Goal: Task Accomplishment & Management: Manage account settings

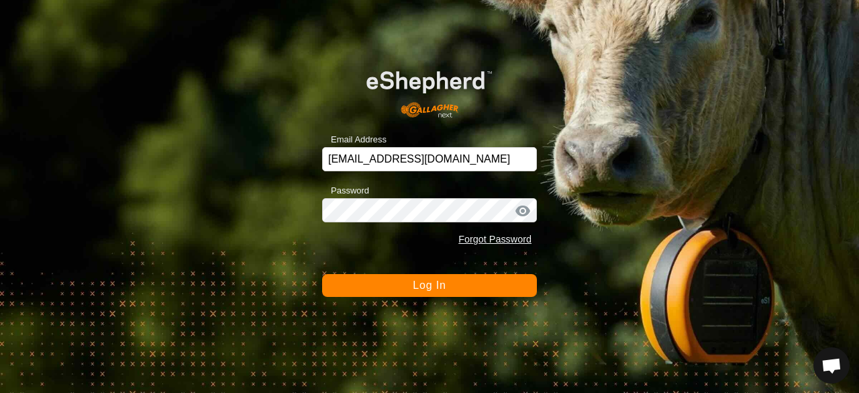
click at [468, 285] on button "Log In" at bounding box center [429, 285] width 215 height 23
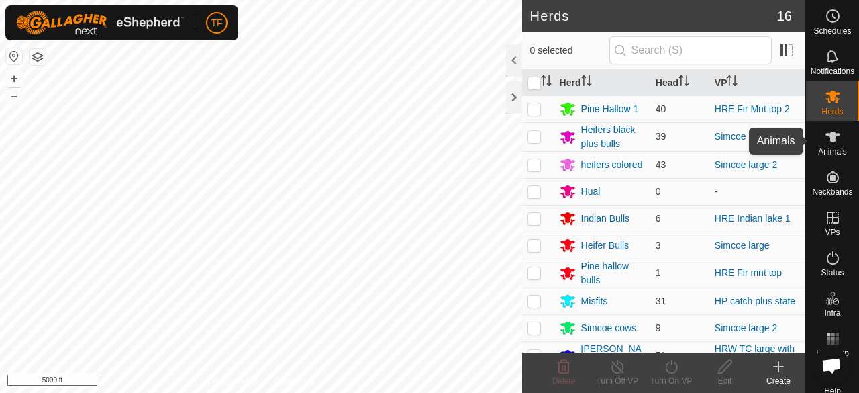
click at [833, 148] on span "Animals" at bounding box center [832, 152] width 29 height 8
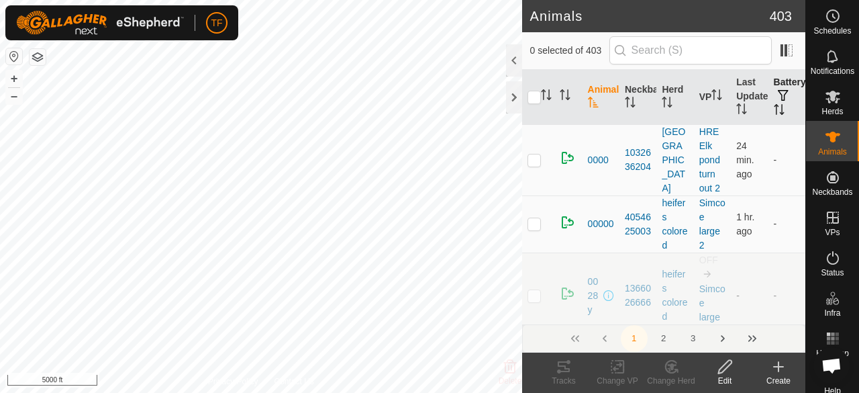
click at [781, 107] on icon "Activate to sort" at bounding box center [781, 109] width 1 height 11
click at [774, 112] on icon "Activate to sort" at bounding box center [779, 109] width 10 height 11
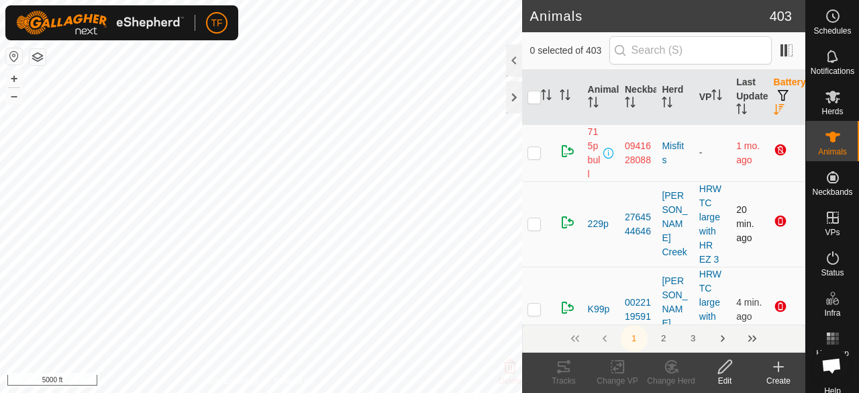
click at [532, 224] on p-checkbox at bounding box center [534, 223] width 13 height 11
checkbox input "true"
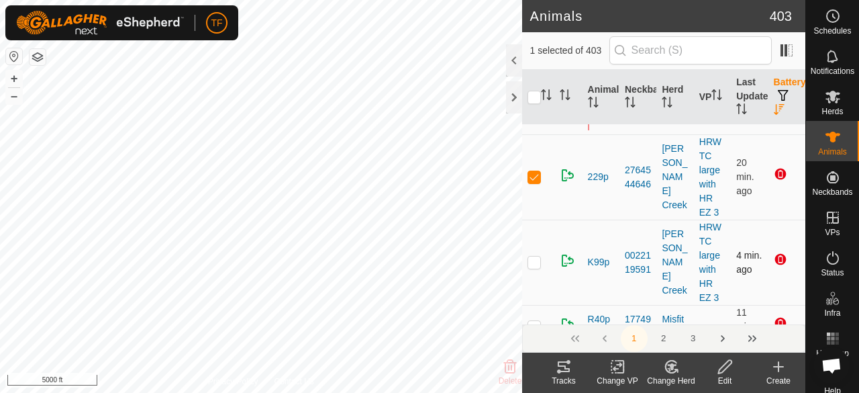
scroll to position [67, 0]
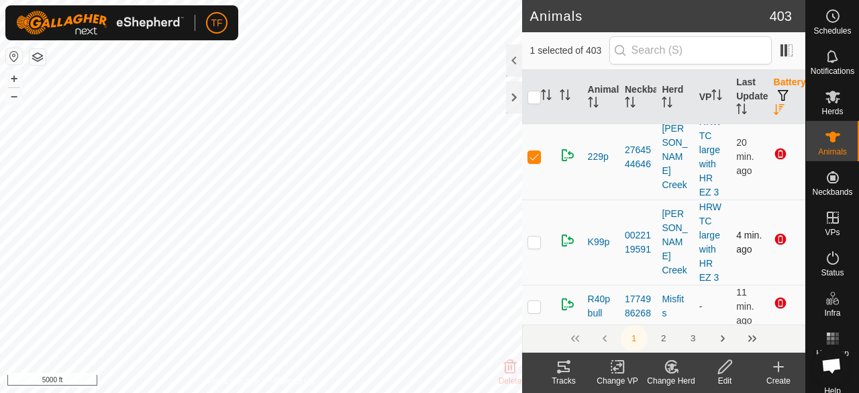
click at [536, 241] on p-checkbox at bounding box center [534, 241] width 13 height 11
checkbox input "true"
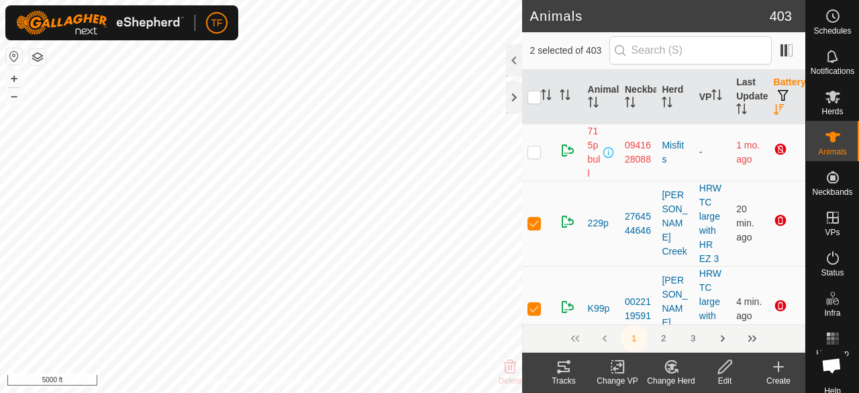
scroll to position [0, 0]
click at [781, 49] on span at bounding box center [786, 50] width 21 height 21
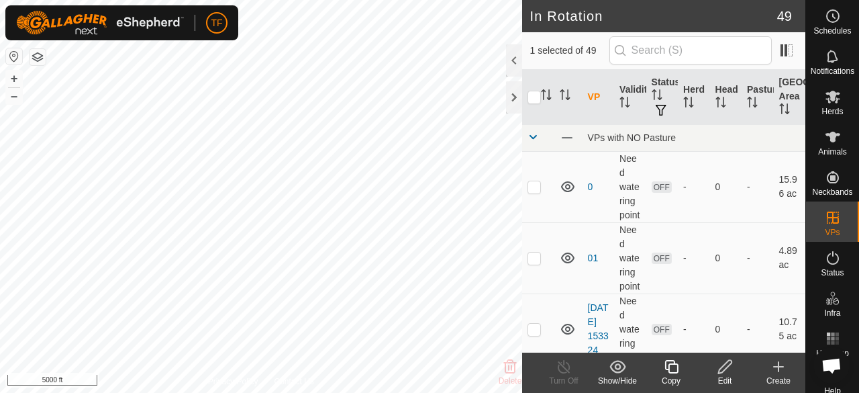
click at [526, 94] on th at bounding box center [538, 97] width 32 height 55
click at [530, 94] on input "checkbox" at bounding box center [534, 97] width 13 height 13
checkbox input "true"
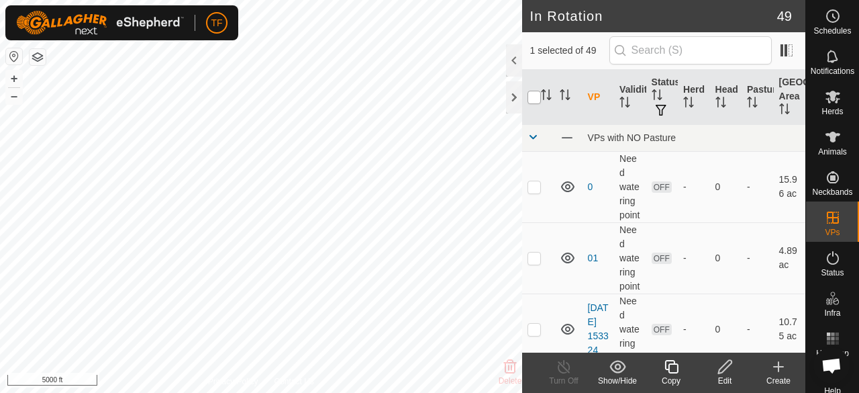
checkbox input "true"
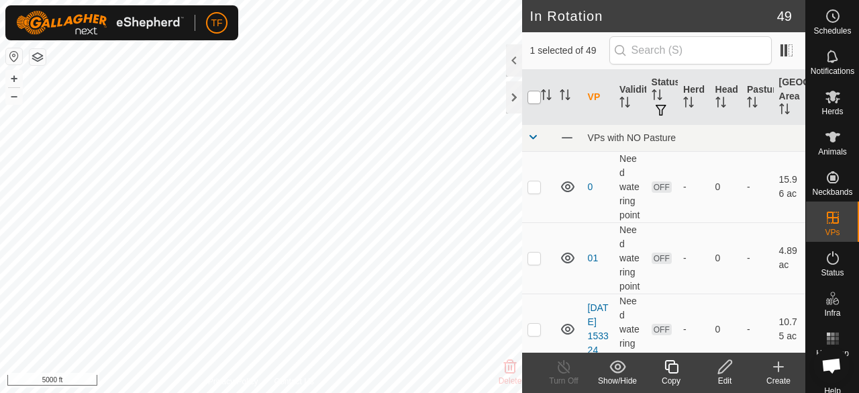
checkbox input "true"
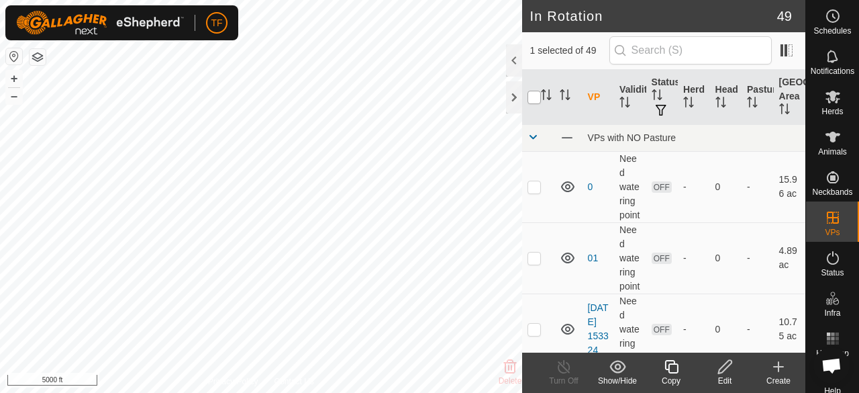
checkbox input "true"
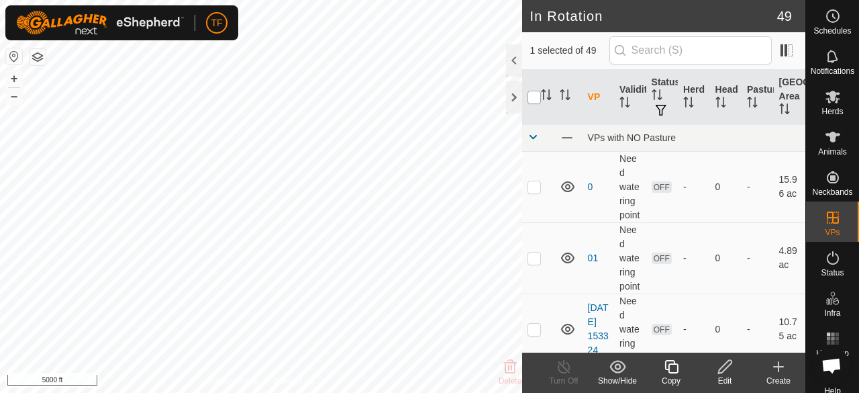
checkbox input "true"
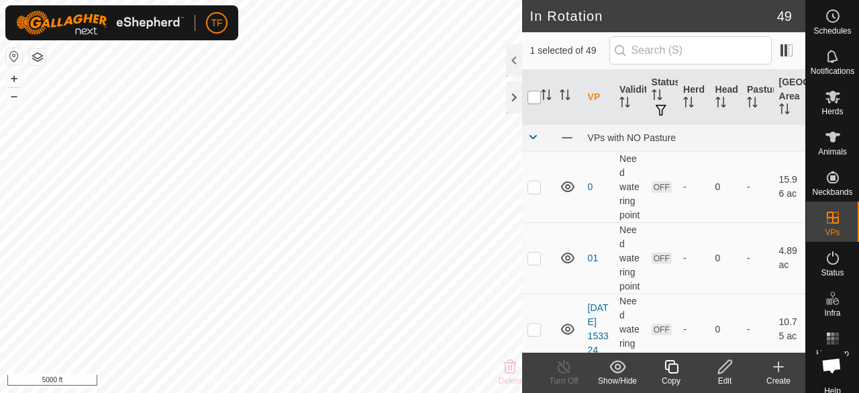
checkbox input "true"
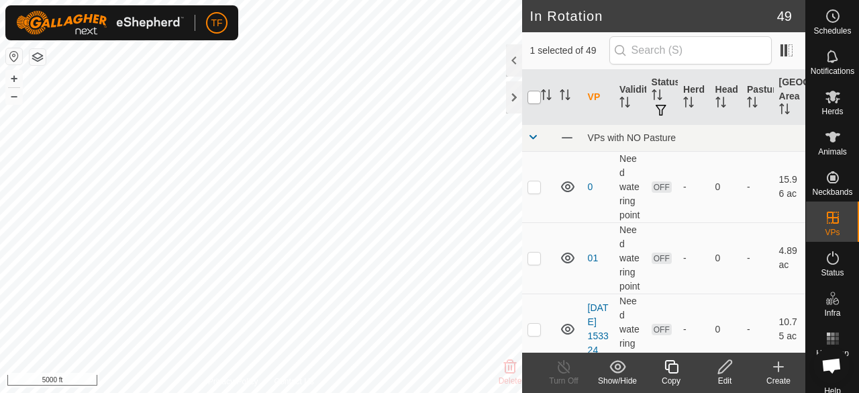
checkbox input "true"
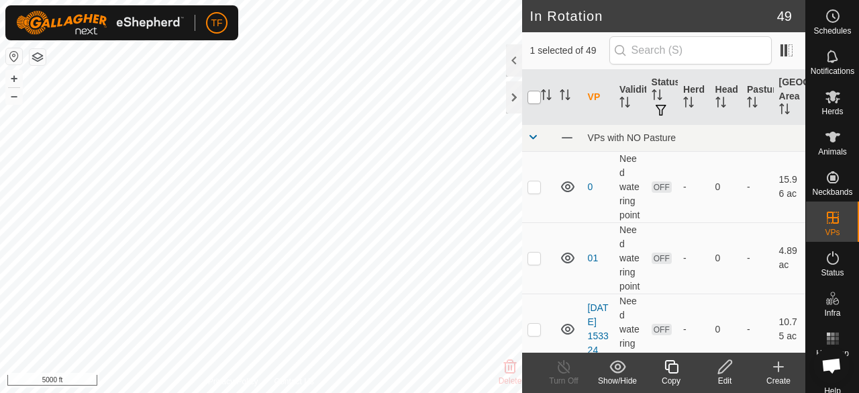
checkbox input "true"
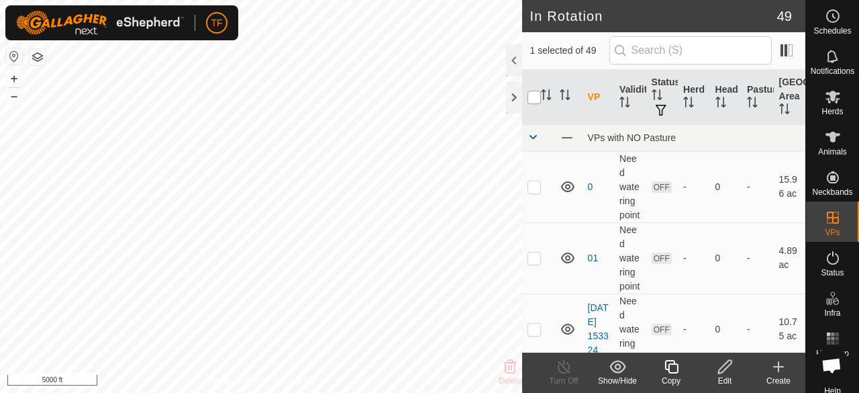
checkbox input "true"
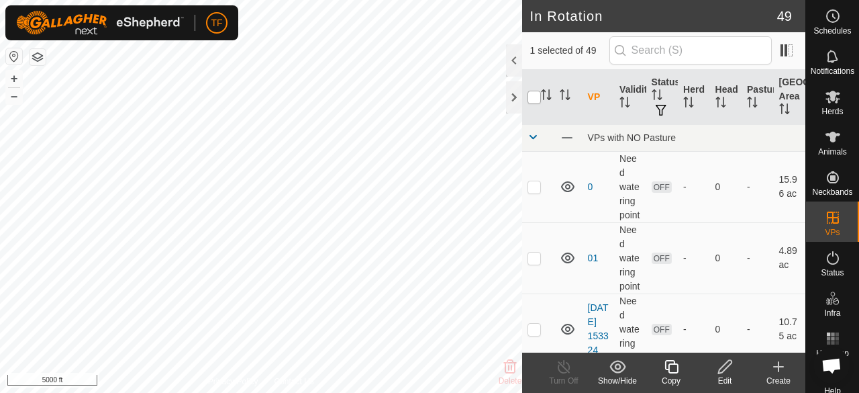
checkbox input "true"
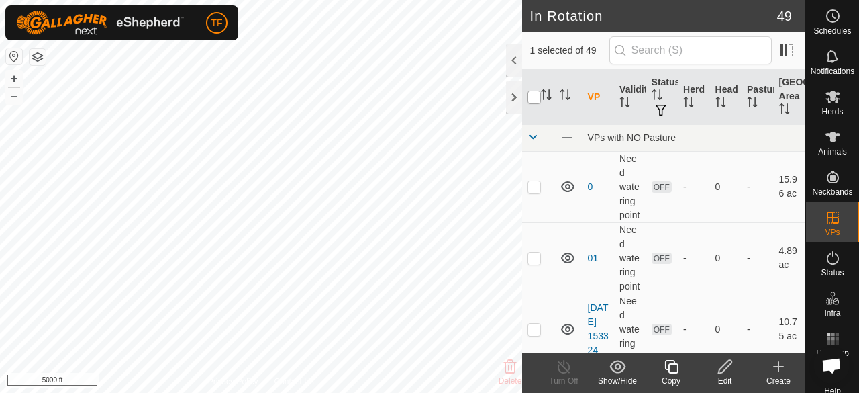
checkbox input "true"
click at [530, 94] on input "checkbox" at bounding box center [534, 97] width 13 height 13
checkbox input "false"
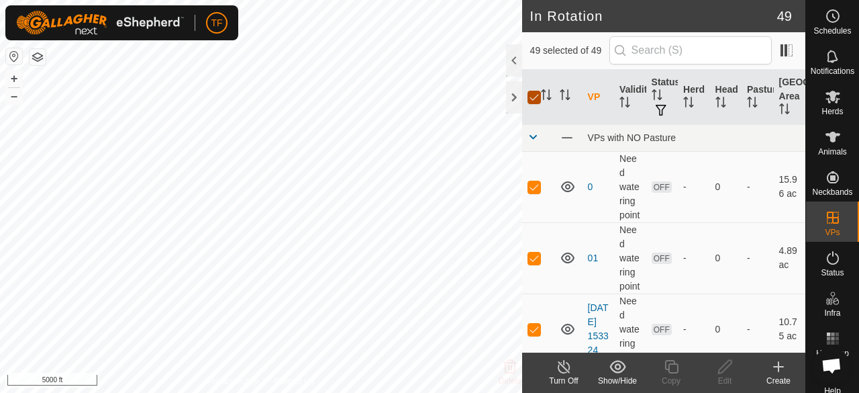
checkbox input "false"
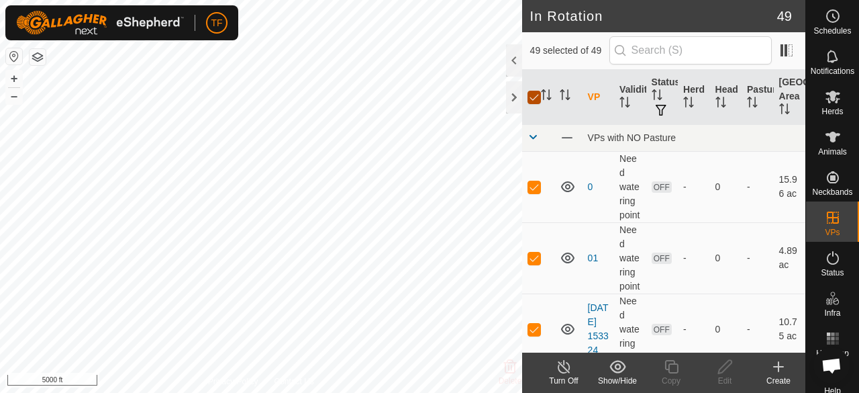
checkbox input "false"
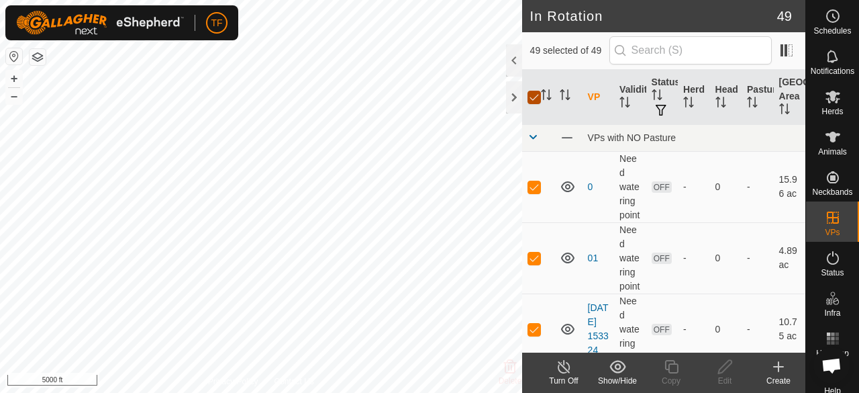
checkbox input "false"
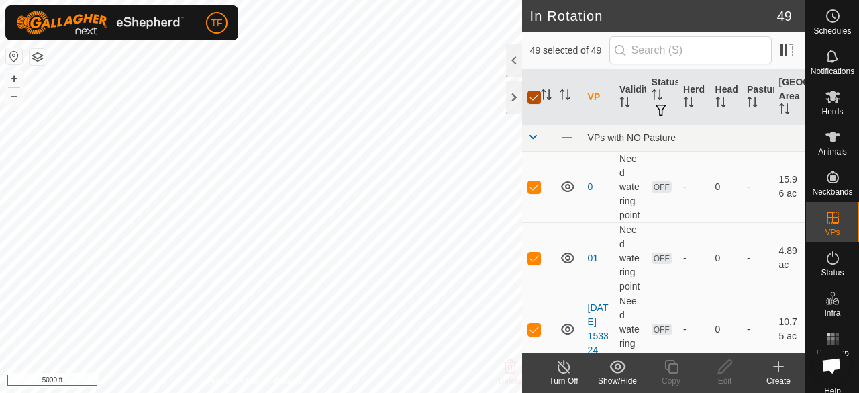
checkbox input "false"
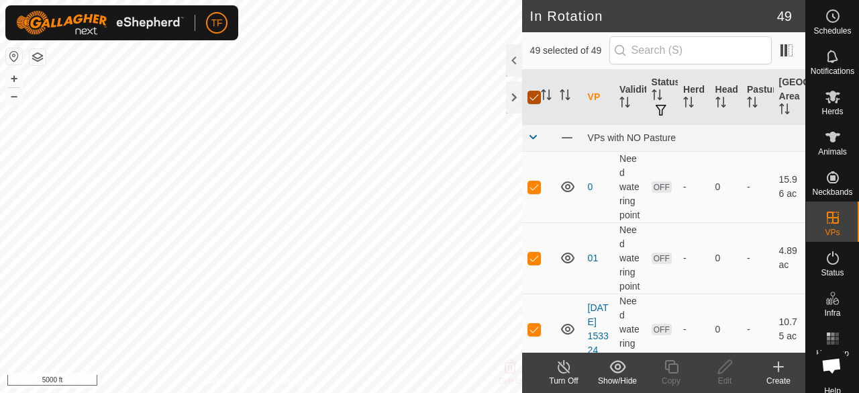
checkbox input "false"
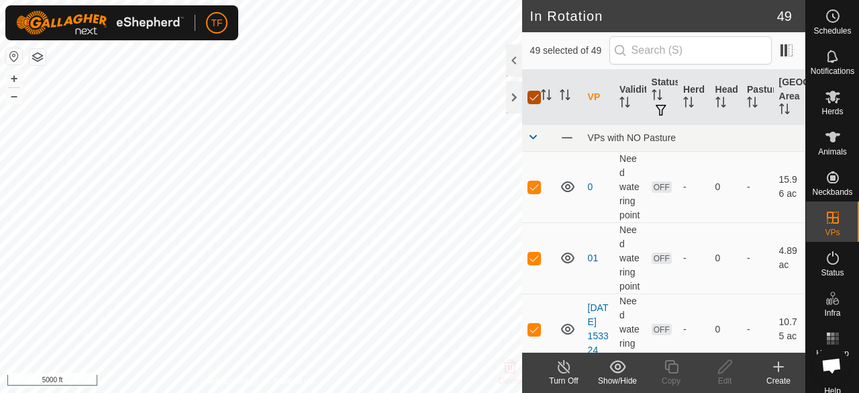
checkbox input "false"
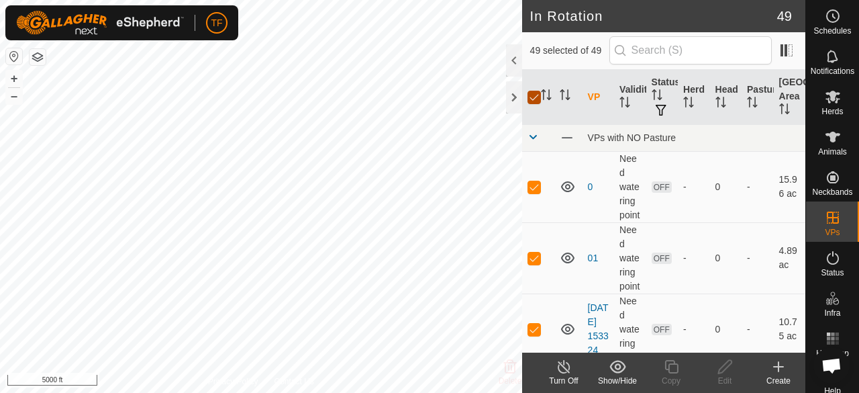
checkbox input "false"
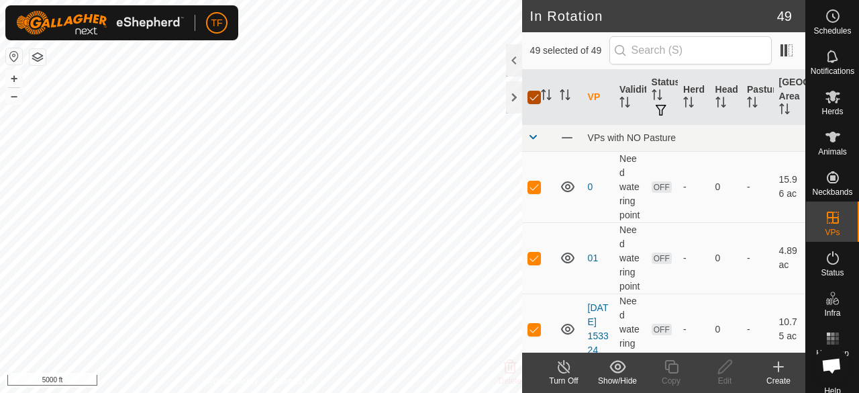
checkbox input "false"
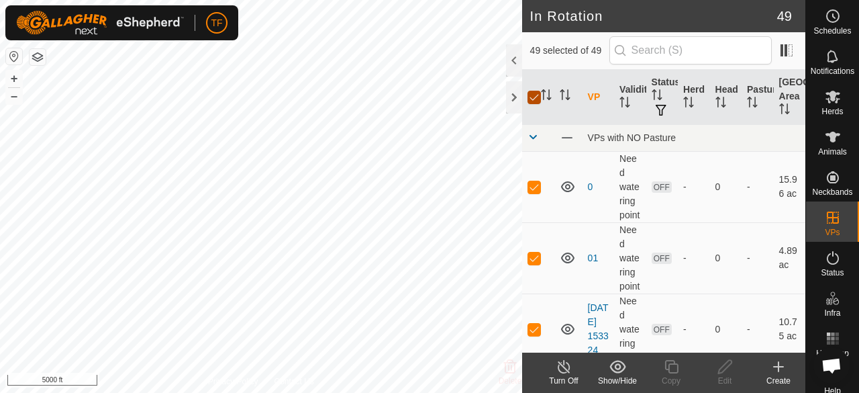
checkbox input "false"
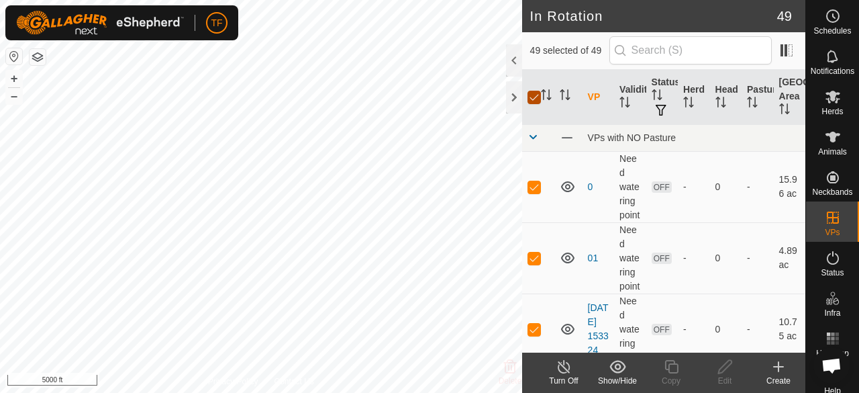
checkbox input "false"
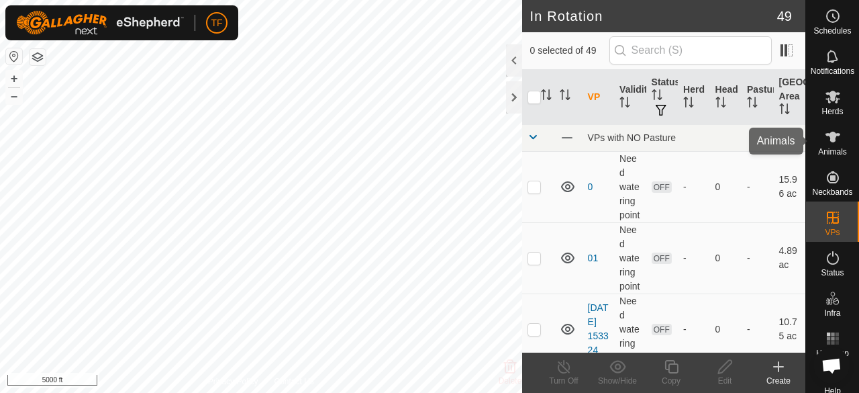
click at [829, 138] on icon at bounding box center [833, 137] width 15 height 11
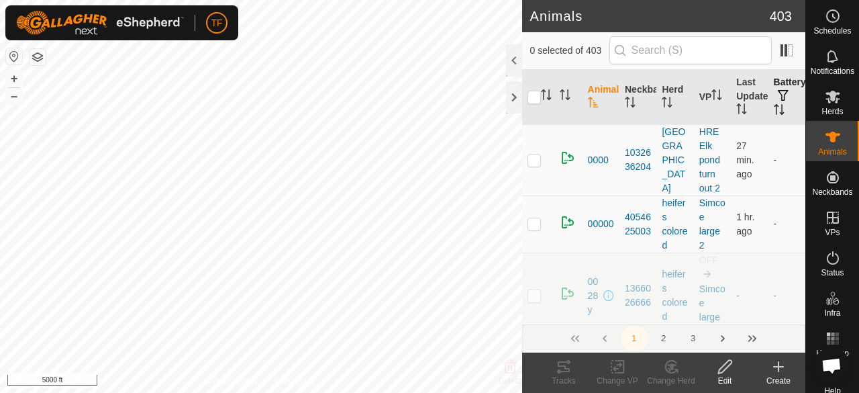
click at [774, 109] on icon "Activate to sort" at bounding box center [779, 109] width 11 height 11
click at [774, 108] on icon "Activate to sort" at bounding box center [779, 109] width 10 height 11
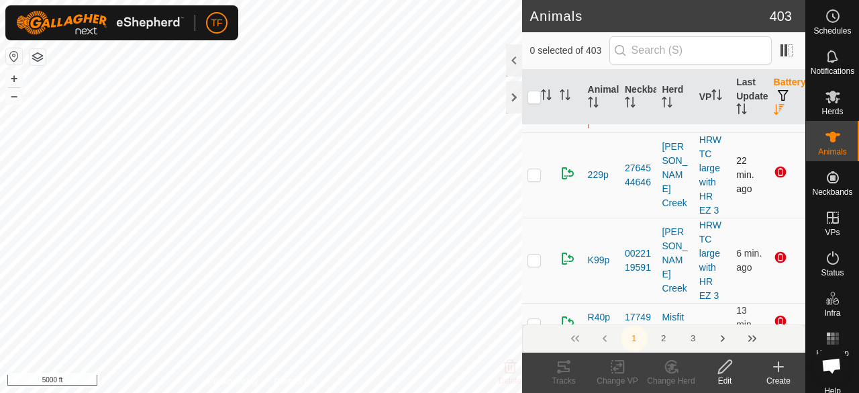
scroll to position [67, 0]
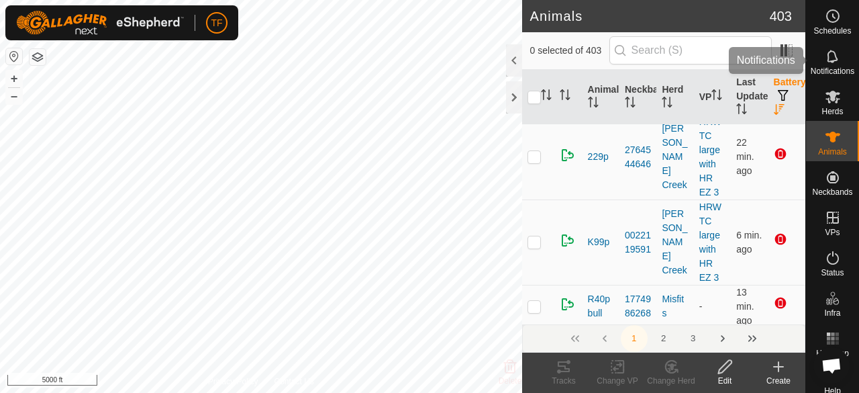
click at [830, 69] on span "Notifications" at bounding box center [833, 71] width 44 height 8
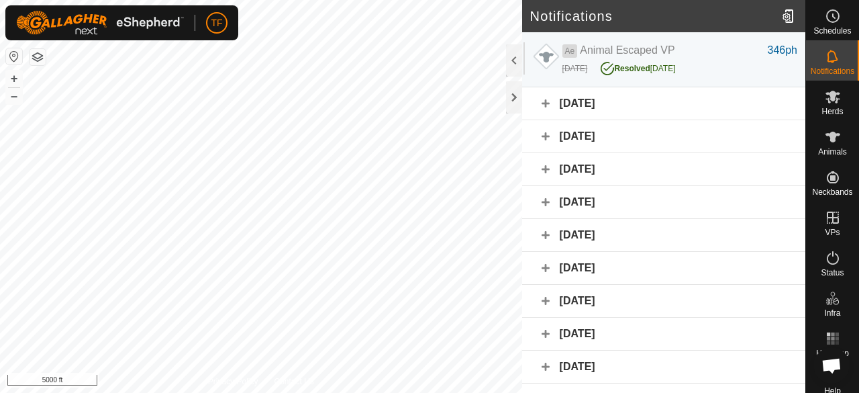
scroll to position [67, 0]
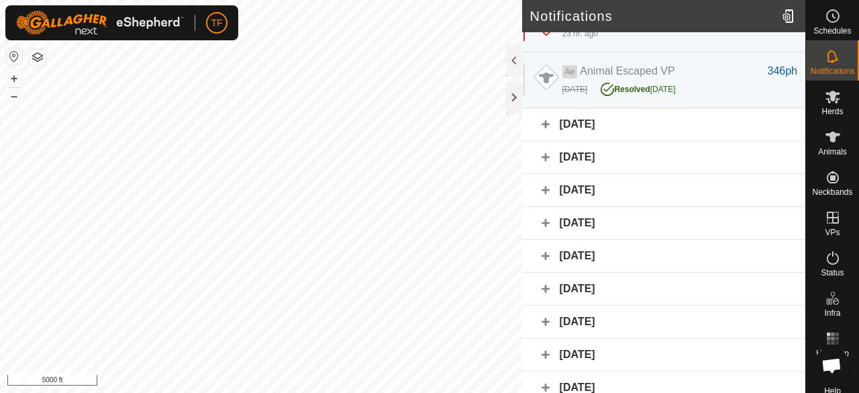
click at [546, 123] on div "[DATE]" at bounding box center [663, 124] width 283 height 33
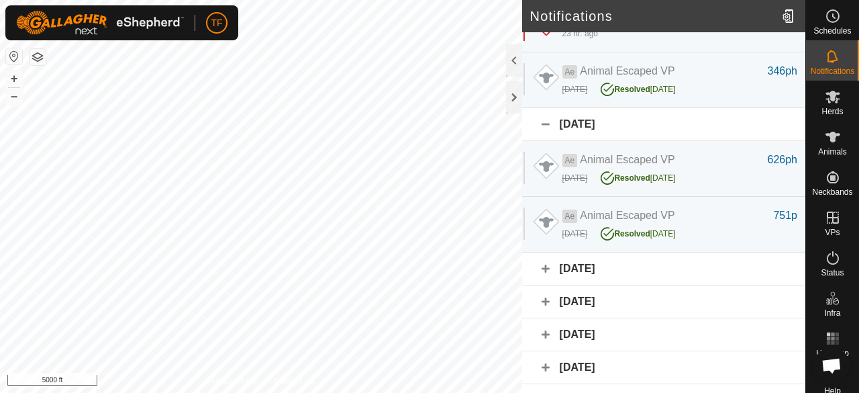
click at [546, 123] on div "[DATE]" at bounding box center [663, 124] width 283 height 33
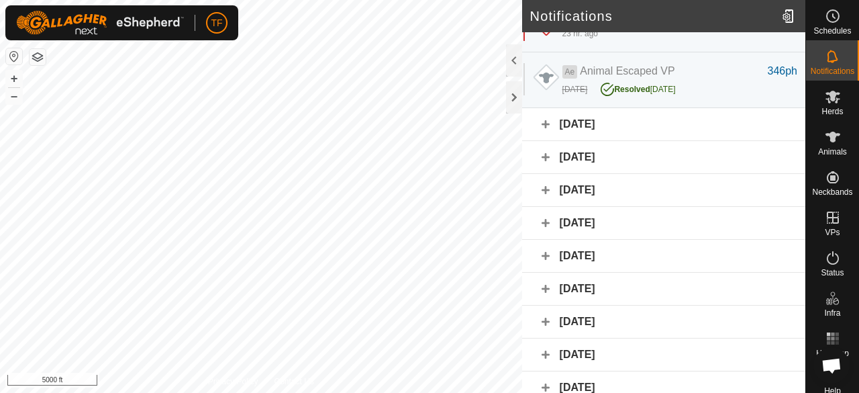
click at [545, 158] on div "[DATE]" at bounding box center [663, 157] width 283 height 33
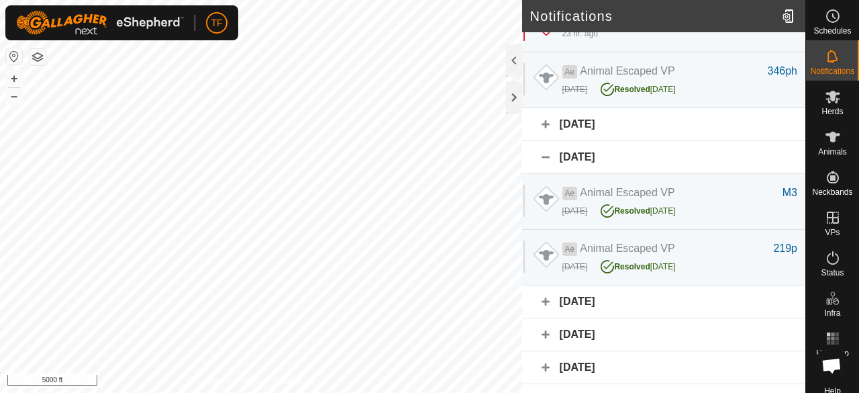
click at [545, 158] on div "[DATE]" at bounding box center [663, 157] width 283 height 33
click at [545, 157] on div "[DATE]" at bounding box center [663, 157] width 283 height 33
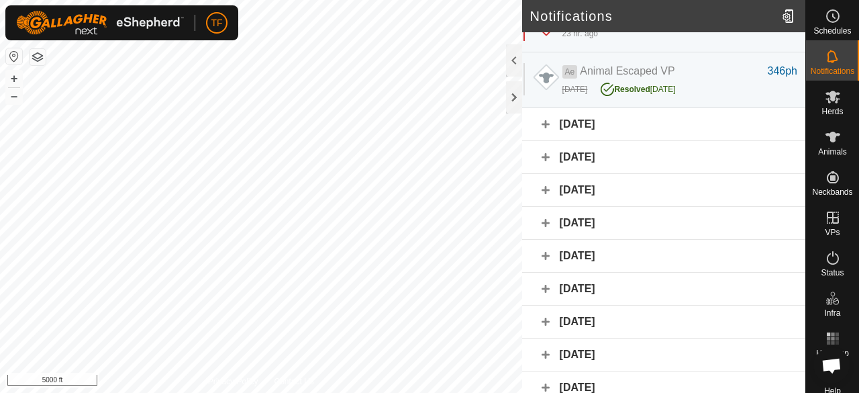
click at [548, 190] on div "[DATE]" at bounding box center [663, 190] width 283 height 33
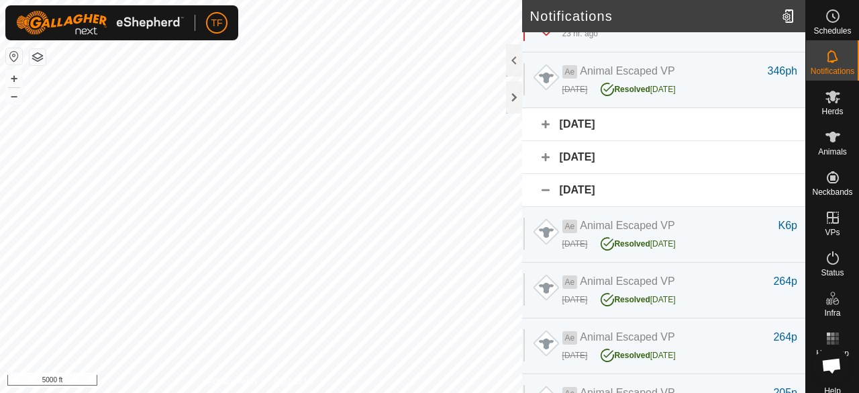
click at [547, 190] on div "[DATE]" at bounding box center [663, 190] width 283 height 33
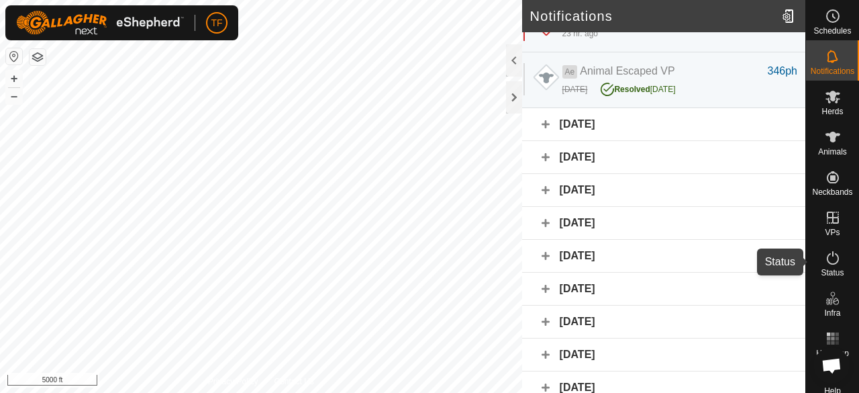
click at [830, 258] on icon at bounding box center [833, 258] width 16 height 16
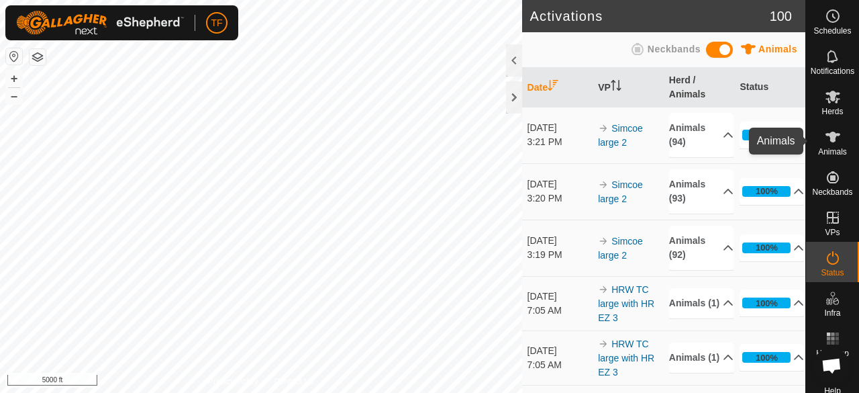
click at [825, 131] on icon at bounding box center [833, 137] width 16 height 16
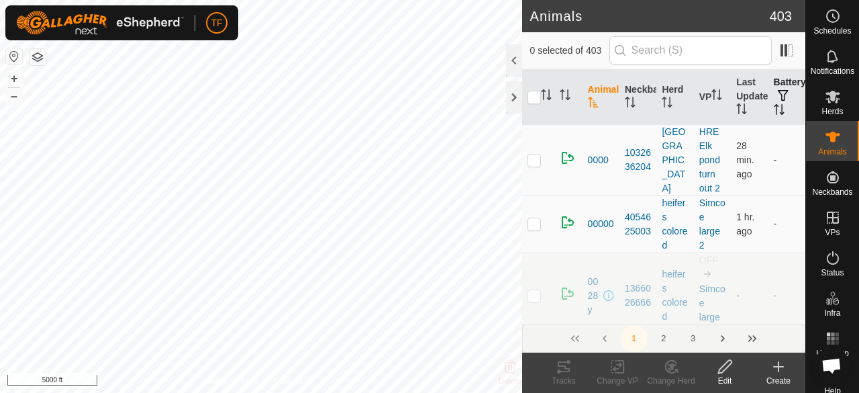
click at [774, 107] on icon "Activate to sort" at bounding box center [779, 109] width 11 height 11
click at [774, 107] on icon "Activate to sort" at bounding box center [779, 109] width 10 height 11
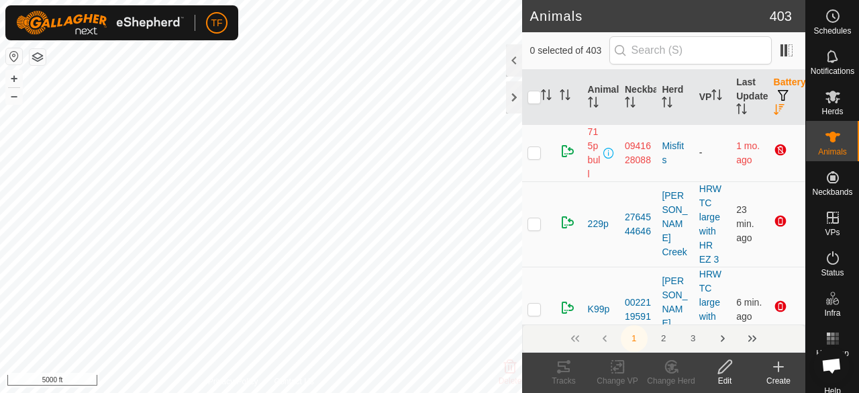
scroll to position [67, 0]
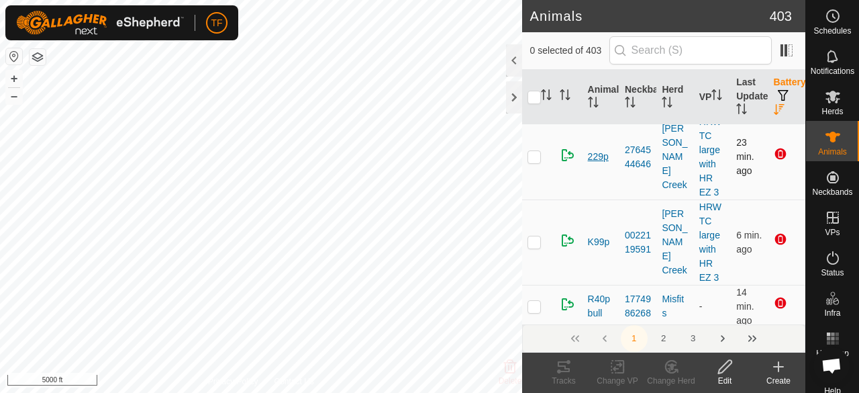
click at [597, 157] on span "229p" at bounding box center [598, 157] width 21 height 14
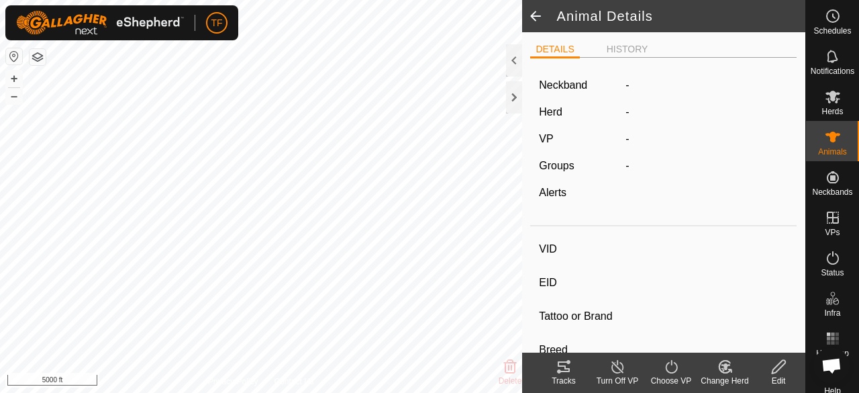
type input "229p"
type input "-"
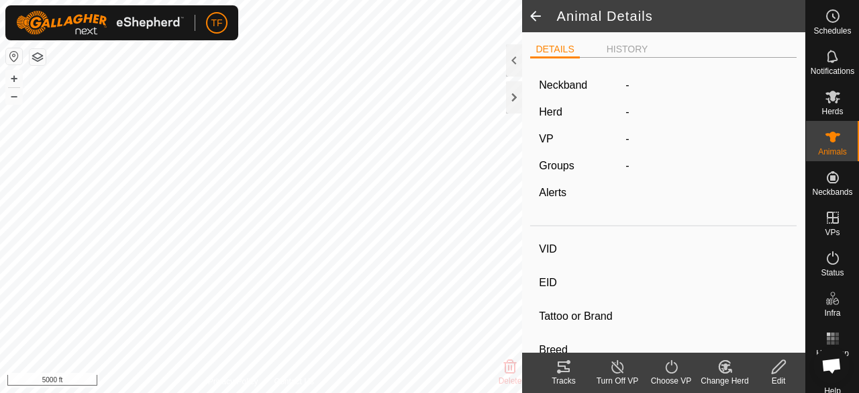
type input "-"
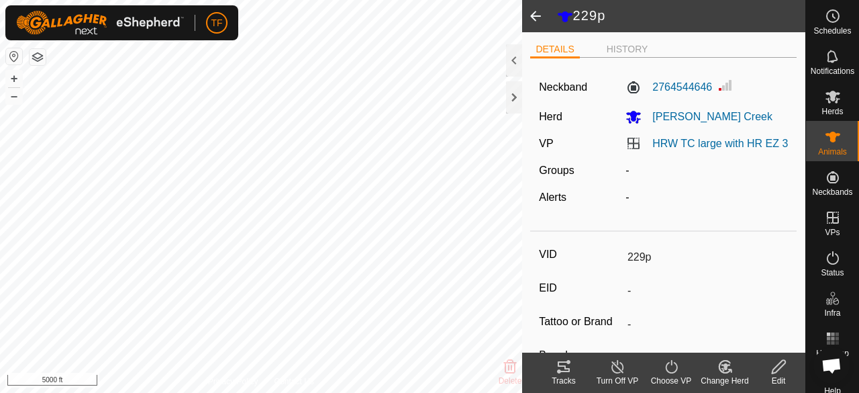
click at [536, 19] on span at bounding box center [535, 16] width 27 height 32
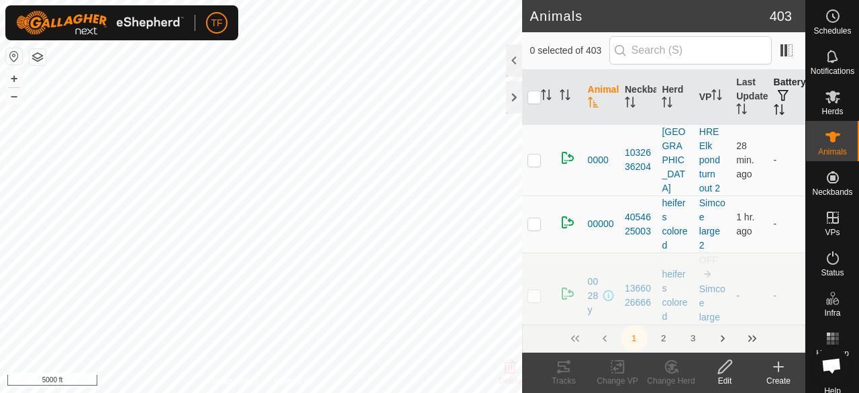
click at [776, 104] on icon "Activate to sort" at bounding box center [776, 109] width 1 height 11
click at [774, 106] on icon "Activate to sort" at bounding box center [779, 109] width 11 height 11
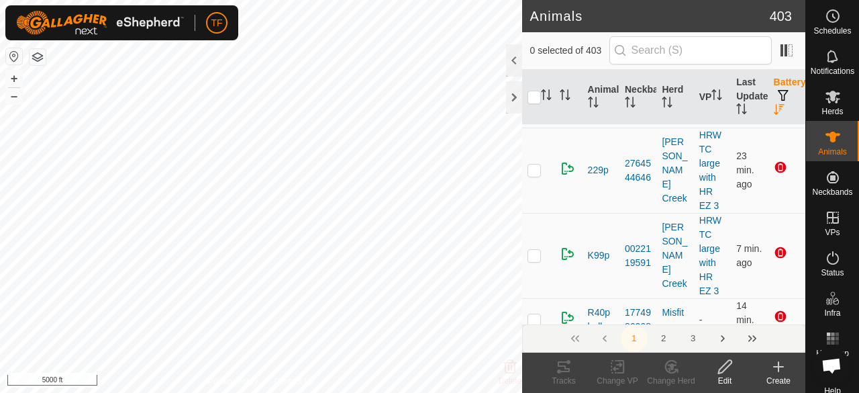
scroll to position [67, 0]
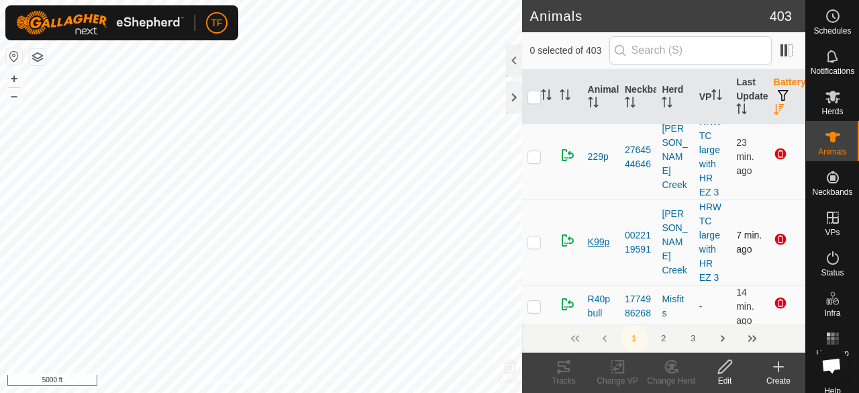
click at [593, 240] on span "K99p" at bounding box center [599, 242] width 22 height 14
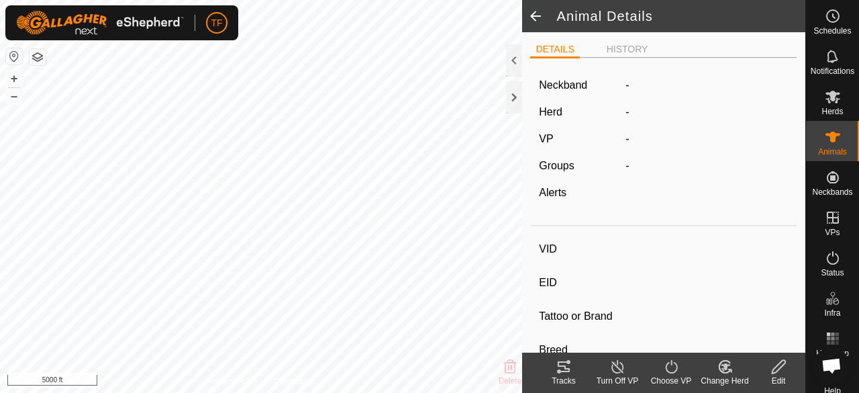
type input "K99p"
type input "-"
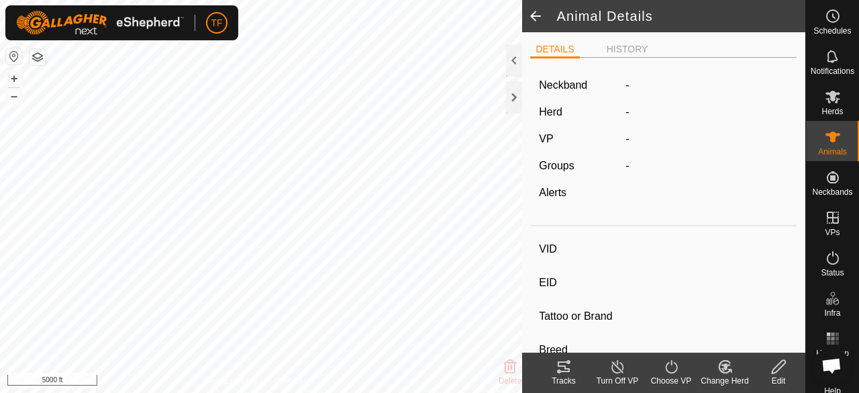
type input "-"
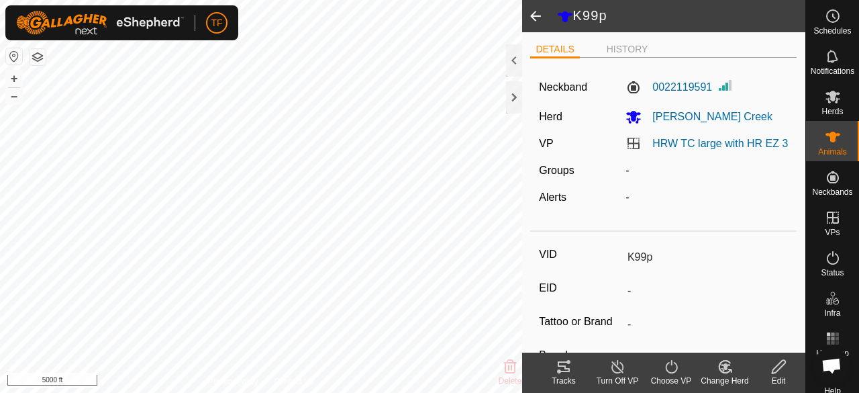
click at [535, 18] on span at bounding box center [535, 16] width 27 height 32
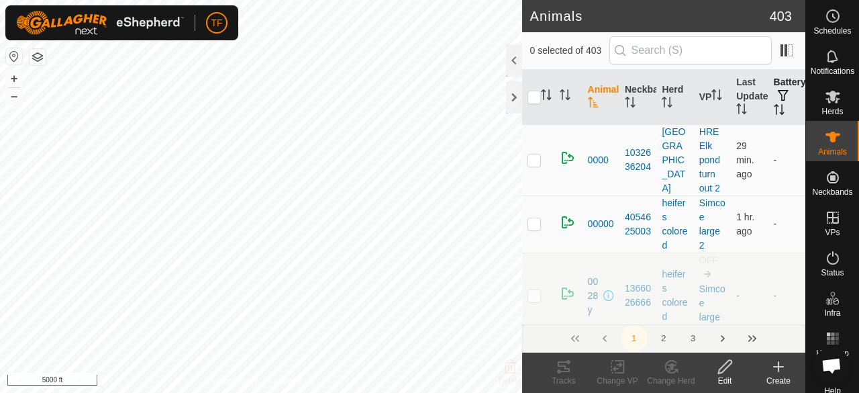
click at [774, 107] on icon "Activate to sort" at bounding box center [779, 109] width 11 height 11
click at [774, 107] on icon "Activate to sort" at bounding box center [779, 109] width 10 height 11
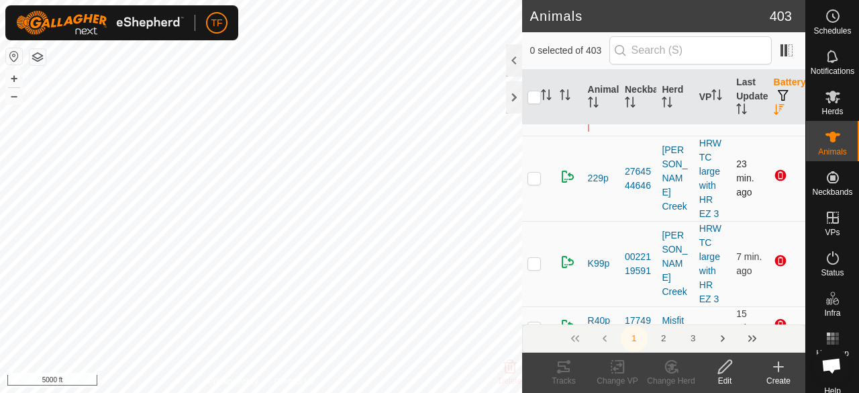
scroll to position [67, 0]
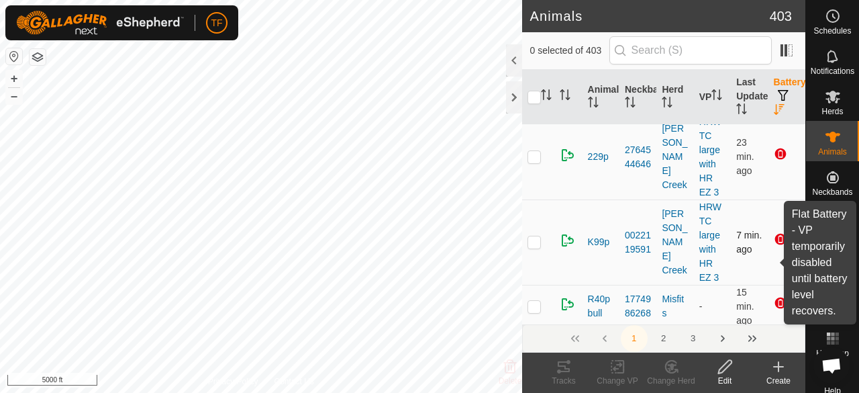
click at [774, 240] on div at bounding box center [782, 240] width 16 height 16
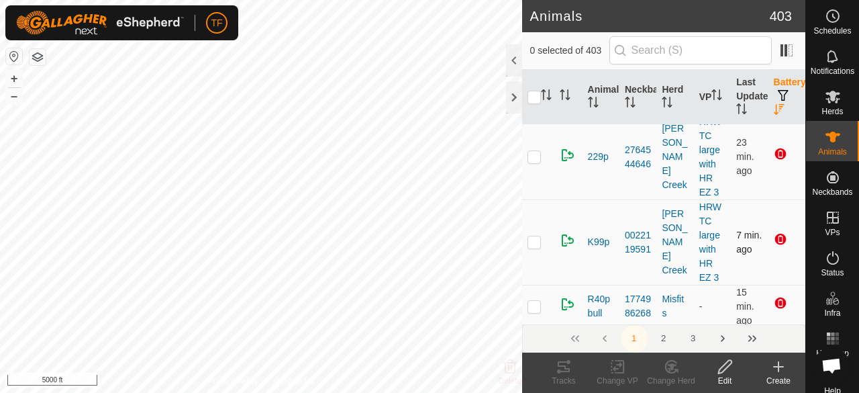
click at [772, 258] on td at bounding box center [787, 241] width 37 height 85
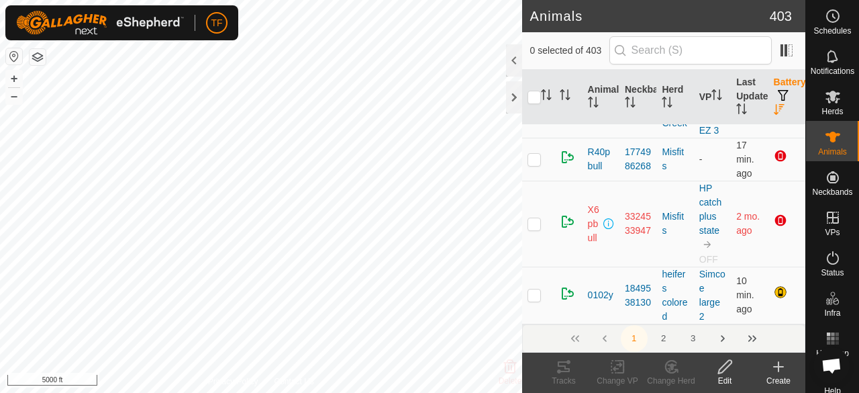
scroll to position [201, 0]
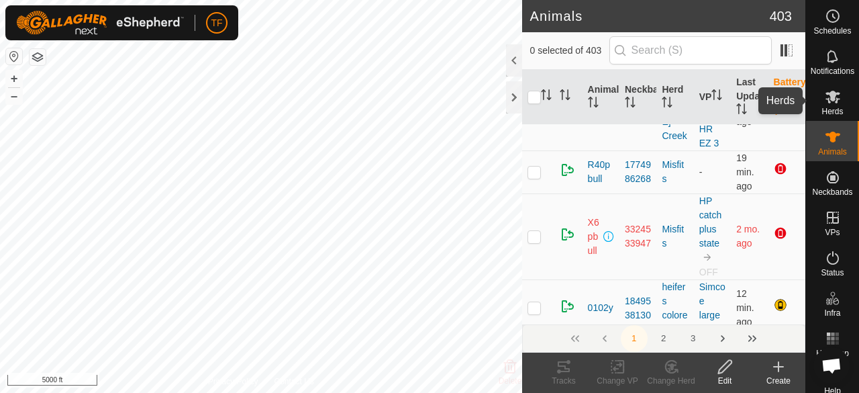
click at [823, 105] on es-mob-svg-icon at bounding box center [833, 96] width 24 height 21
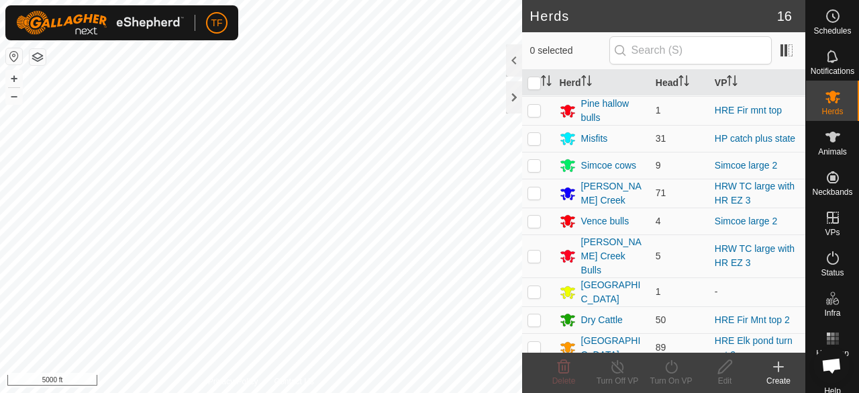
scroll to position [186, 0]
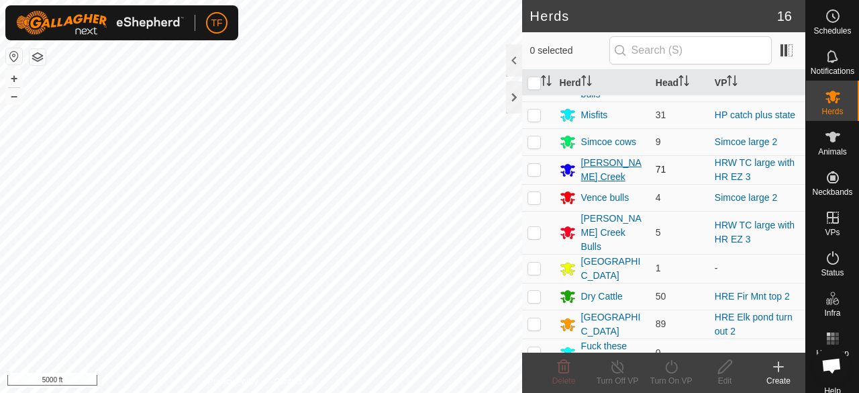
click at [600, 167] on div "[PERSON_NAME] Creek" at bounding box center [613, 170] width 64 height 28
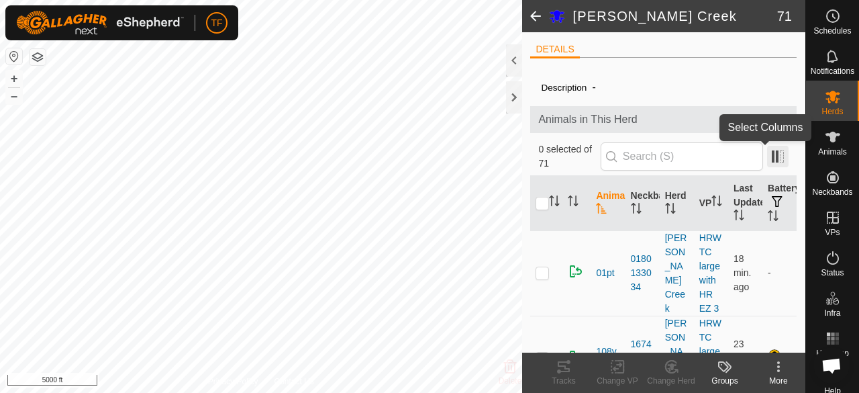
click at [772, 162] on span at bounding box center [777, 156] width 21 height 21
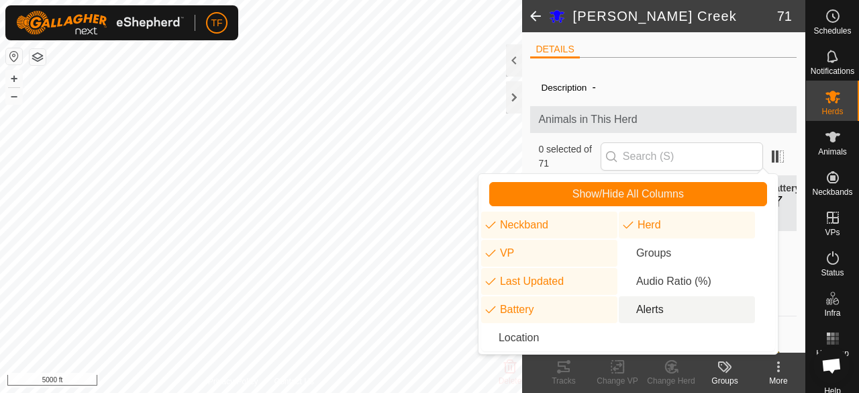
click at [625, 309] on li "Alerts" at bounding box center [687, 309] width 136 height 27
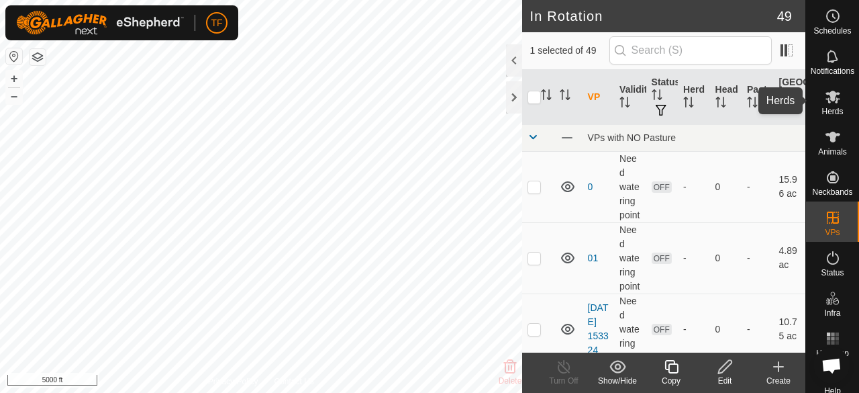
click at [821, 103] on es-mob-svg-icon at bounding box center [833, 96] width 24 height 21
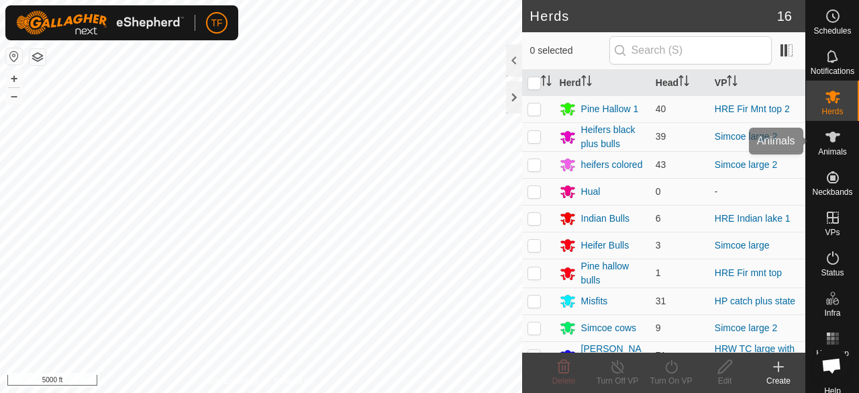
click at [834, 144] on icon at bounding box center [833, 137] width 16 height 16
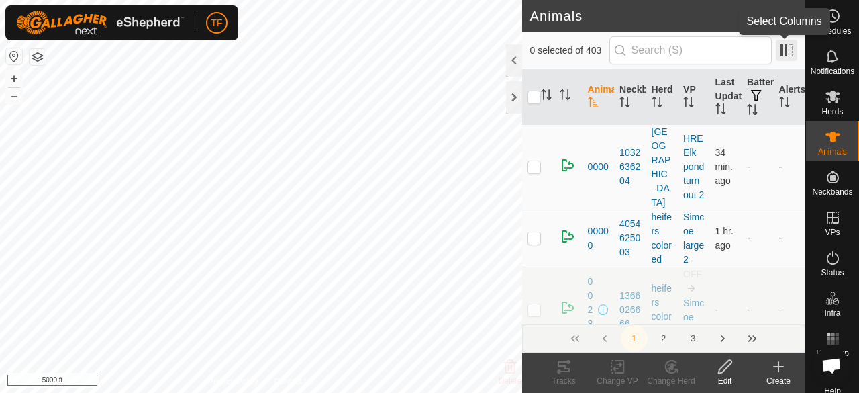
click at [783, 54] on span at bounding box center [786, 50] width 21 height 21
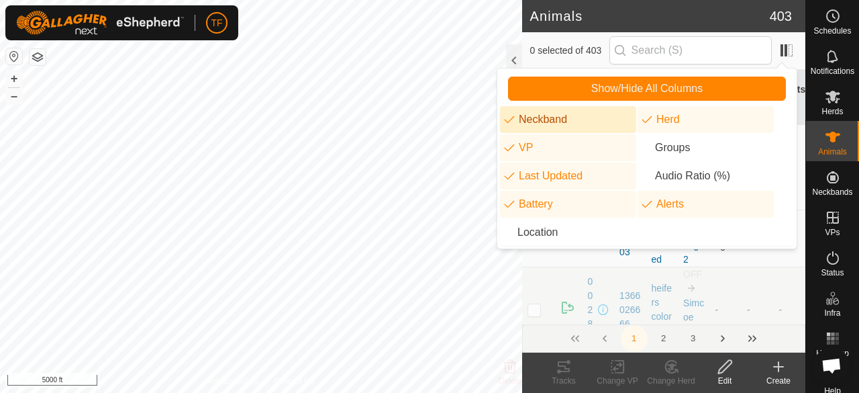
click at [509, 117] on li "Neckband" at bounding box center [568, 119] width 136 height 27
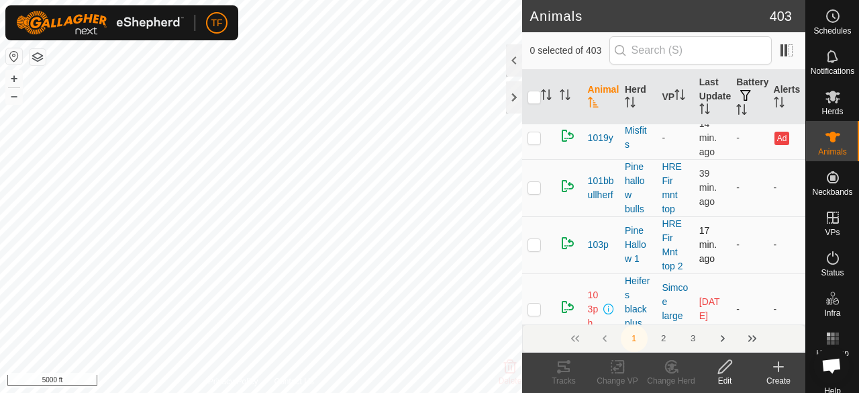
scroll to position [470, 0]
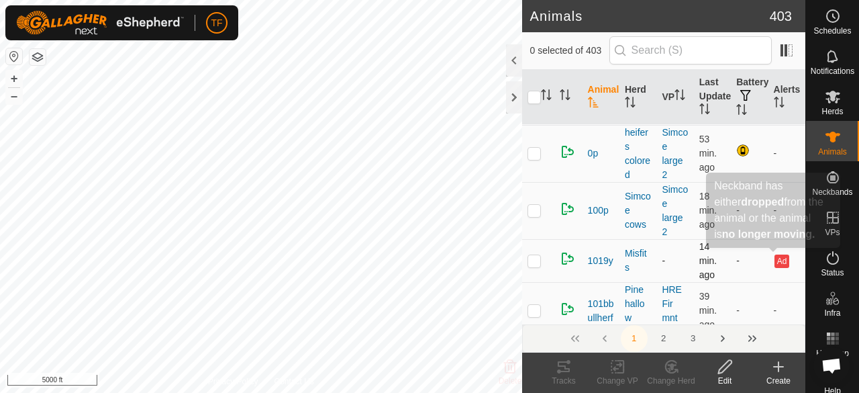
click at [776, 260] on button "Ad" at bounding box center [782, 260] width 15 height 13
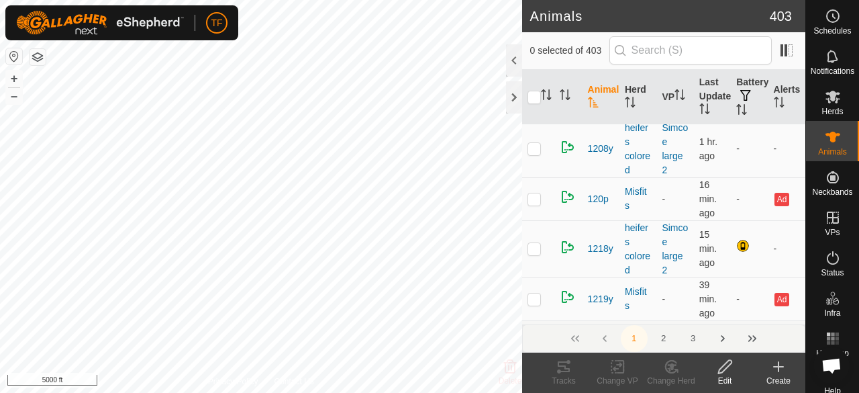
scroll to position [1611, 0]
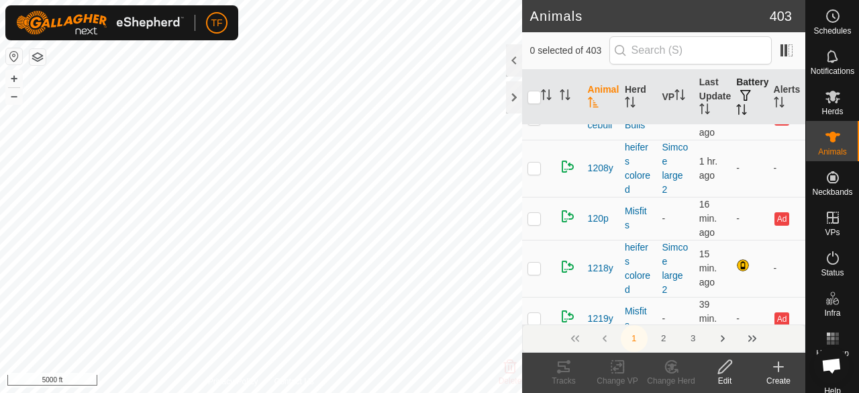
click at [738, 109] on icon "Activate to sort" at bounding box center [741, 109] width 11 height 11
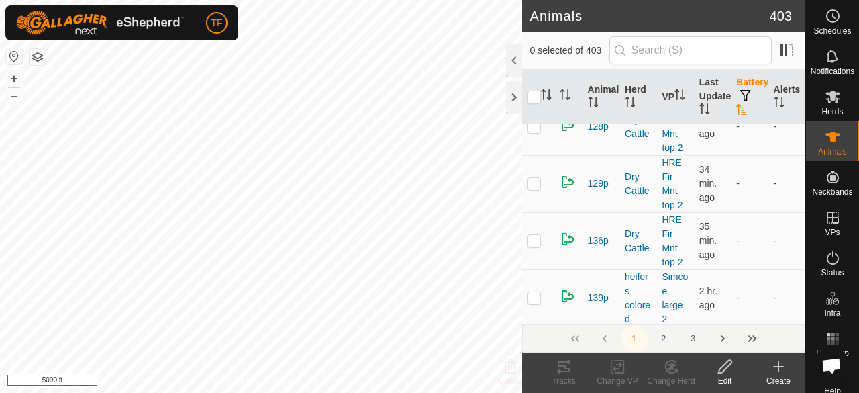
scroll to position [0, 0]
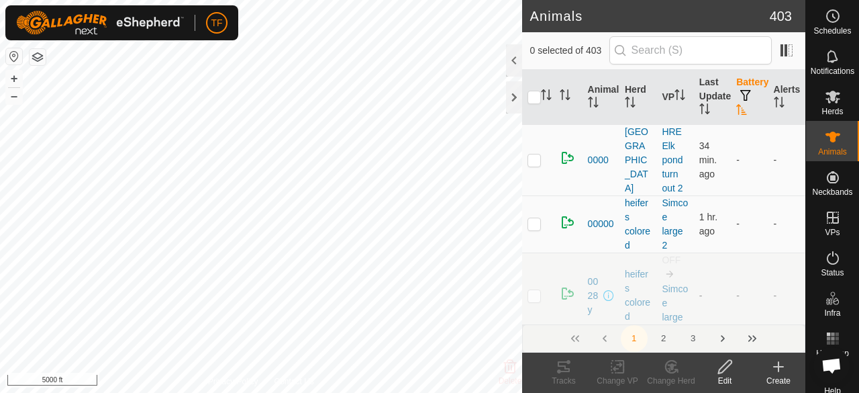
click at [737, 109] on icon "Activate to sort" at bounding box center [741, 109] width 11 height 11
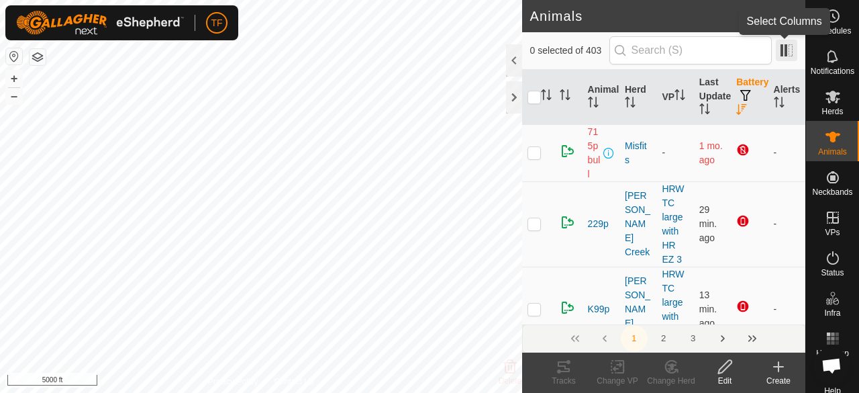
click at [785, 53] on span at bounding box center [786, 50] width 21 height 21
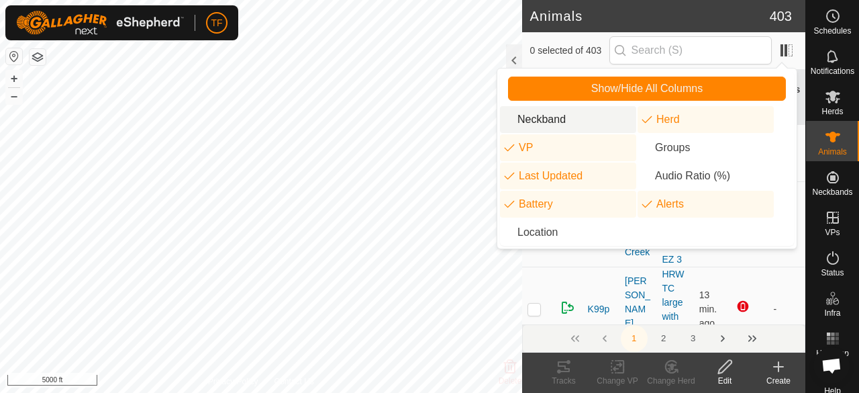
click at [507, 119] on li "Neckband" at bounding box center [568, 119] width 136 height 27
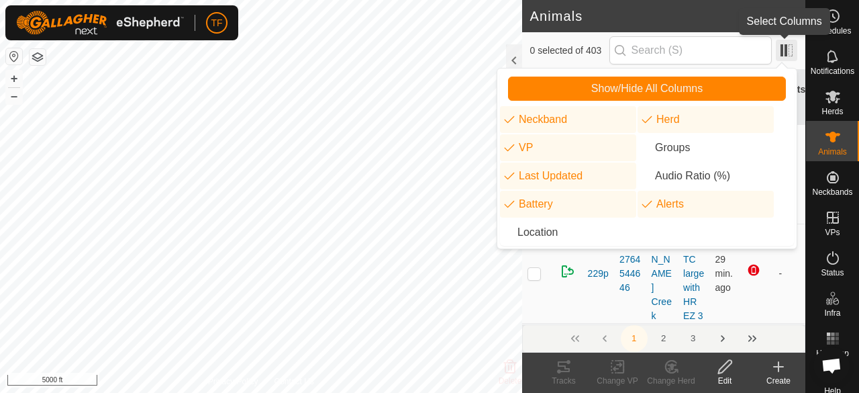
click at [780, 52] on span at bounding box center [786, 50] width 21 height 21
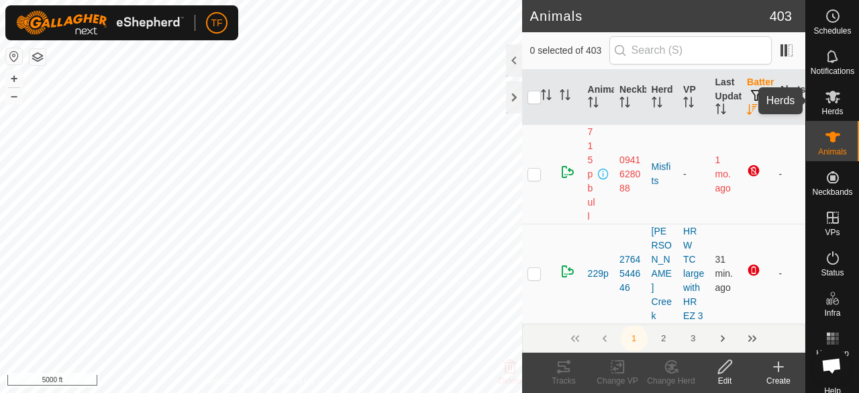
click at [828, 107] on span "Herds" at bounding box center [832, 111] width 21 height 8
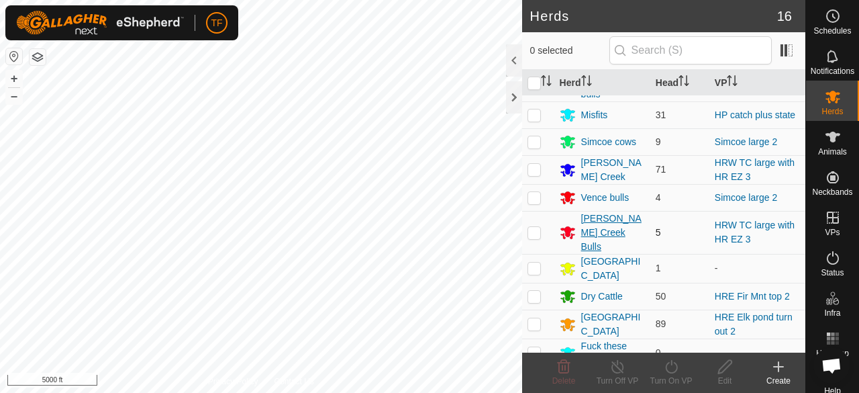
scroll to position [119, 0]
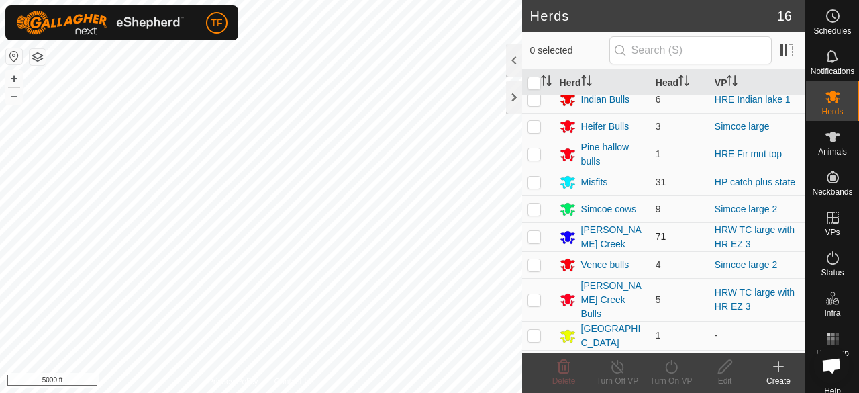
click at [535, 241] on p-checkbox at bounding box center [534, 236] width 13 height 11
checkbox input "false"
click at [593, 237] on div "[PERSON_NAME] Creek" at bounding box center [613, 237] width 64 height 28
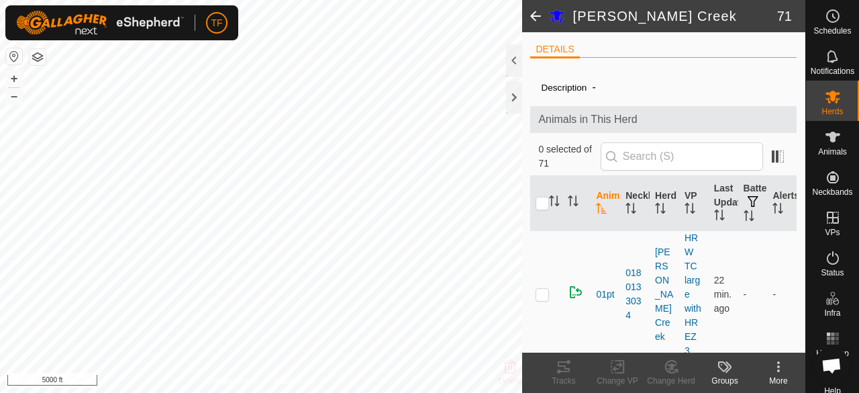
click at [533, 15] on span at bounding box center [535, 16] width 27 height 32
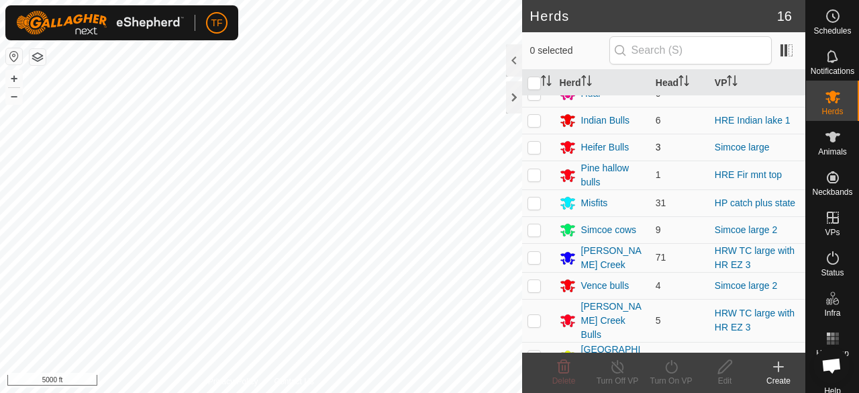
scroll to position [186, 0]
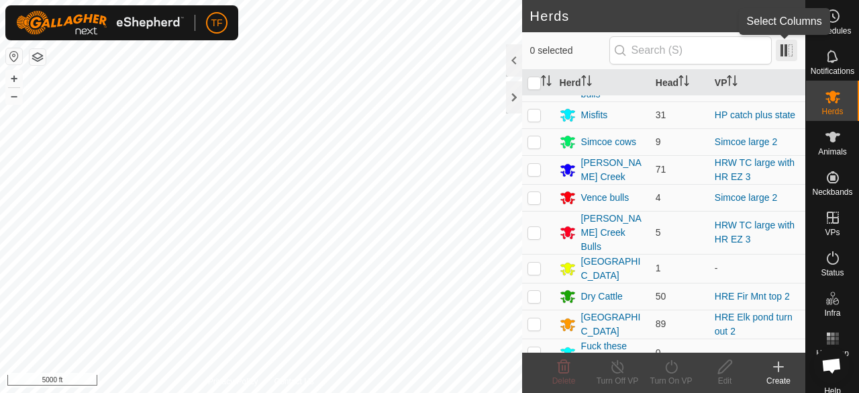
click at [782, 52] on span at bounding box center [786, 50] width 21 height 21
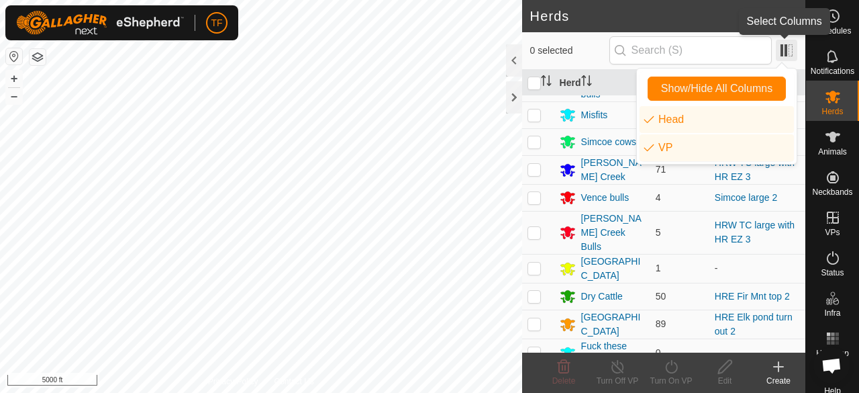
click at [783, 53] on span at bounding box center [786, 50] width 21 height 21
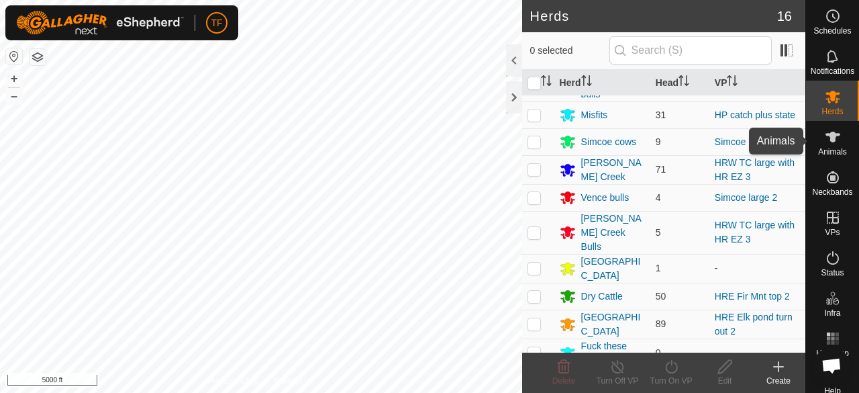
click at [834, 136] on icon at bounding box center [833, 137] width 16 height 16
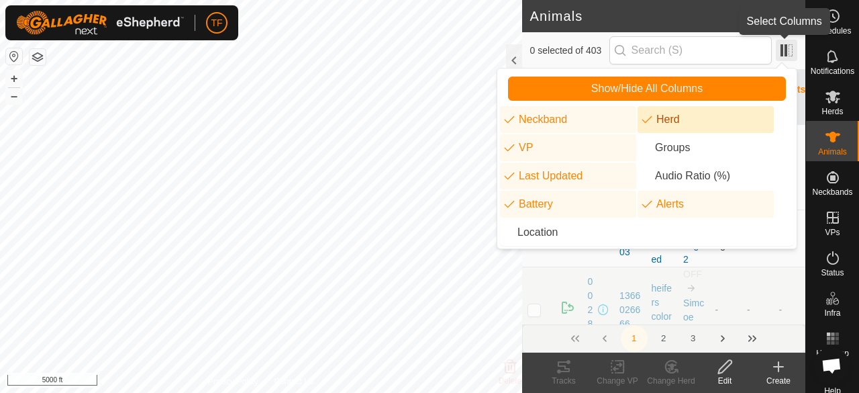
click at [782, 53] on span at bounding box center [786, 50] width 21 height 21
